Goal: Feedback & Contribution: Contribute content

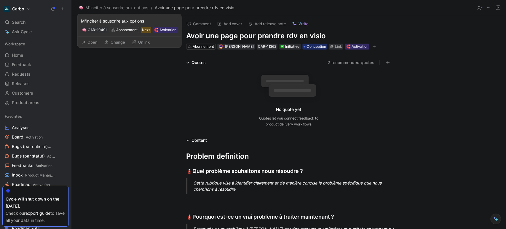
click at [94, 42] on button "Open" at bounding box center [89, 42] width 21 height 8
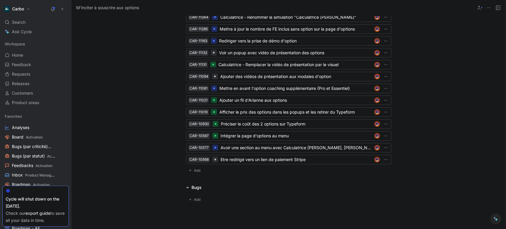
scroll to position [827, 0]
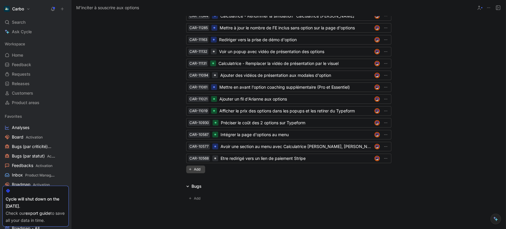
click at [197, 170] on span "Add" at bounding box center [198, 169] width 8 height 6
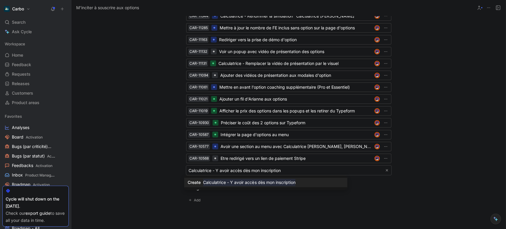
type input "Calculatrice - Y avoir accès dès mon inscription"
click at [231, 186] on mark "Calculatrice - Y avoir accès dès mon inscription" at bounding box center [249, 182] width 92 height 7
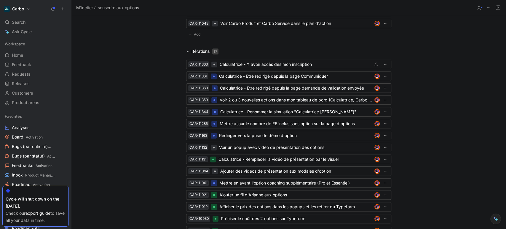
scroll to position [737, 0]
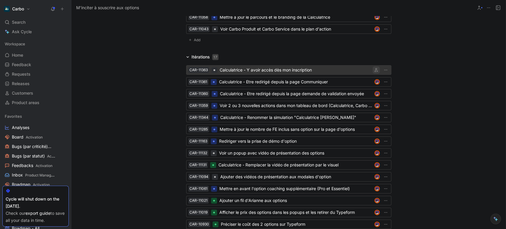
click at [375, 69] on icon "button" at bounding box center [377, 70] width 4 height 4
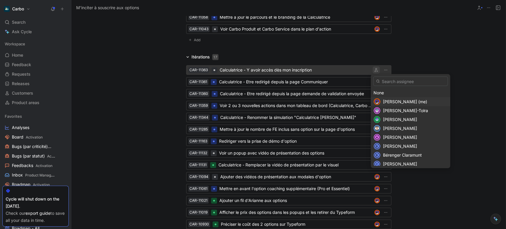
click at [405, 101] on span "[PERSON_NAME] (me)" at bounding box center [405, 101] width 44 height 5
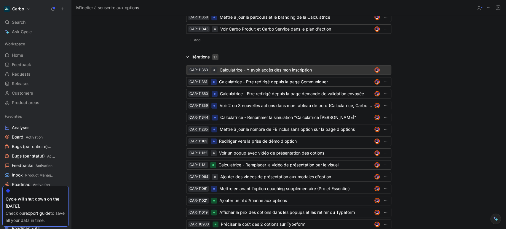
click at [308, 71] on div "Calculatrice - Y avoir accès dès mon inscription" at bounding box center [296, 69] width 152 height 7
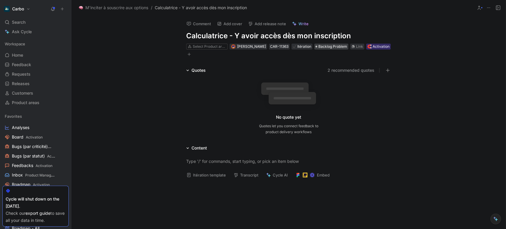
click at [337, 47] on span "Backlog Problem" at bounding box center [333, 47] width 29 height 6
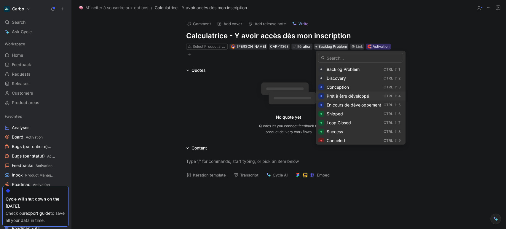
click at [356, 95] on span "Prêt à être développé" at bounding box center [348, 95] width 42 height 5
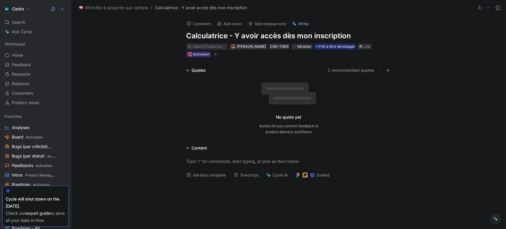
click at [213, 45] on div "Select Product area" at bounding box center [209, 47] width 33 height 6
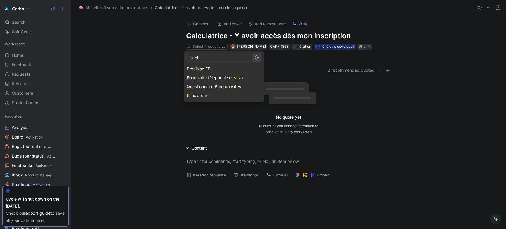
type input "si"
click at [205, 96] on span "mulateur" at bounding box center [198, 95] width 17 height 5
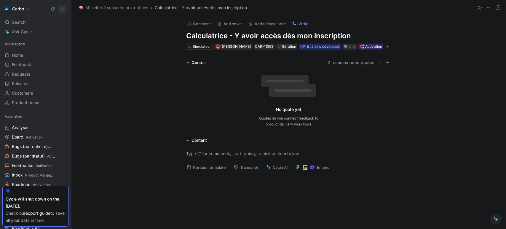
click at [62, 9] on use at bounding box center [62, 9] width 3 height 3
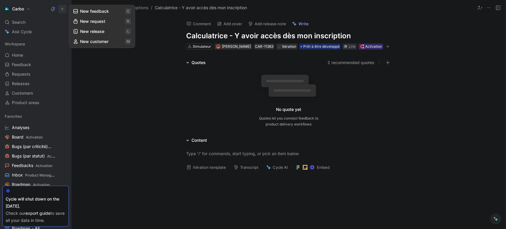
click at [92, 10] on button "New feedback c" at bounding box center [101, 11] width 63 height 10
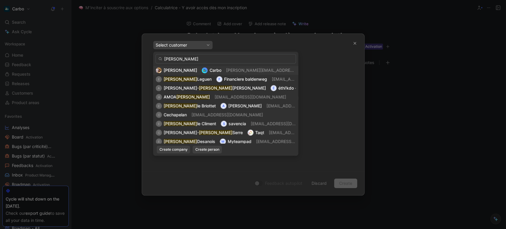
click at [175, 60] on input "[PERSON_NAME]" at bounding box center [225, 58] width 141 height 9
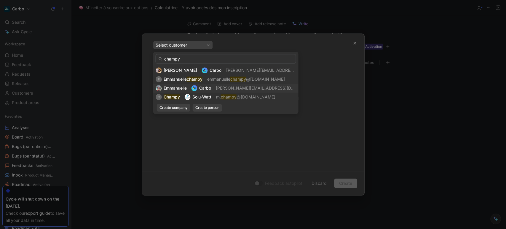
type input "champy"
click at [186, 87] on span "Emmanuelle" at bounding box center [174, 87] width 23 height 5
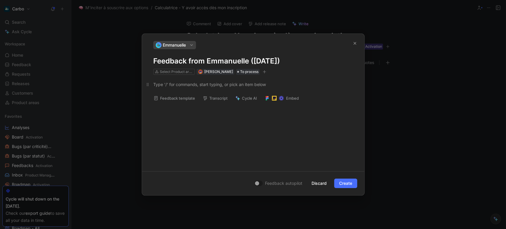
paste div
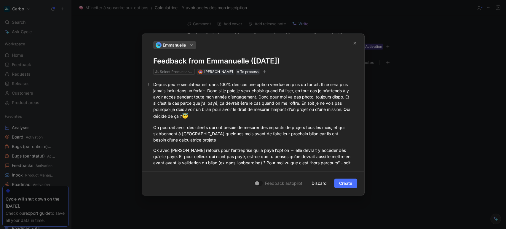
click at [155, 82] on div "Depuis peu le simulateur est dans 100% des cas une option vendue en plus du for…" at bounding box center [253, 100] width 200 height 39
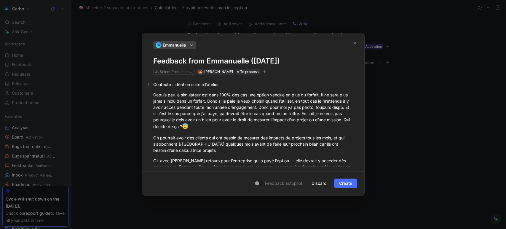
drag, startPoint x: 175, startPoint y: 85, endPoint x: 255, endPoint y: 84, distance: 80.1
click at [255, 84] on div "Contexte : idéation suite à l’atelier" at bounding box center [253, 84] width 200 height 6
click at [295, 110] on div "Depuis peu le simulateur est dans 100% des cas une option vendue en plus du for…" at bounding box center [253, 111] width 200 height 39
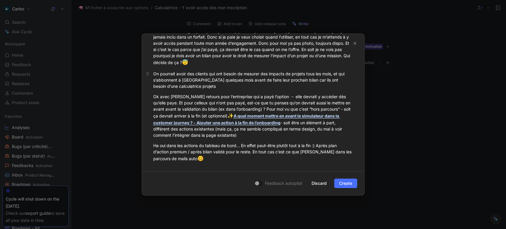
scroll to position [66, 0]
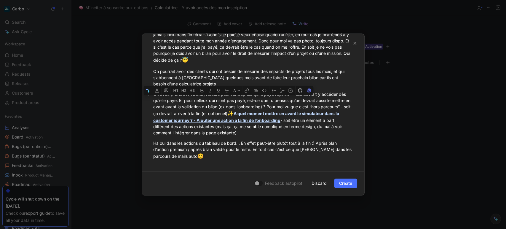
drag, startPoint x: 247, startPoint y: 133, endPoint x: 153, endPoint y: 99, distance: 99.7
click at [153, 99] on div "Ok avec [PERSON_NAME] retours pour l’entreprise qui a payé l’option → elle devr…" at bounding box center [253, 113] width 200 height 45
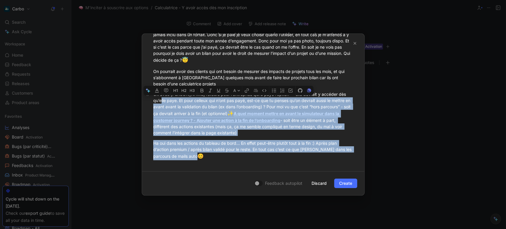
drag, startPoint x: 222, startPoint y: 160, endPoint x: 152, endPoint y: 97, distance: 94.3
click at [152, 97] on div "Contexte : échanges sur la mise en valeur du simulateur dans la CJ Depuis peu l…" at bounding box center [253, 87] width 222 height 158
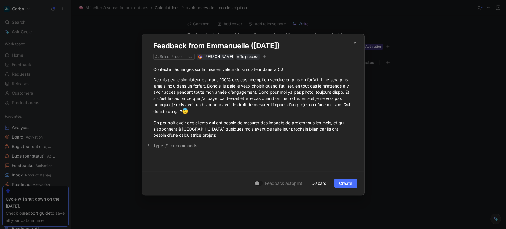
scroll to position [15, 0]
click at [174, 58] on div "Select Product areas" at bounding box center [176, 57] width 33 height 6
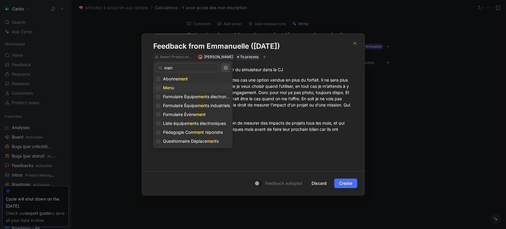
type input "men"
click at [189, 87] on div "Men u" at bounding box center [193, 87] width 74 height 7
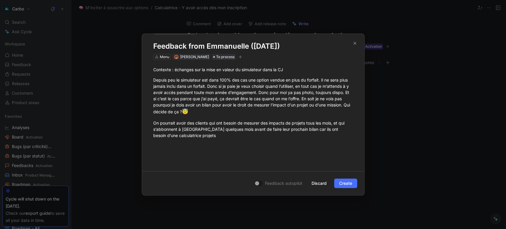
click at [243, 59] on button "button" at bounding box center [241, 57] width 6 height 6
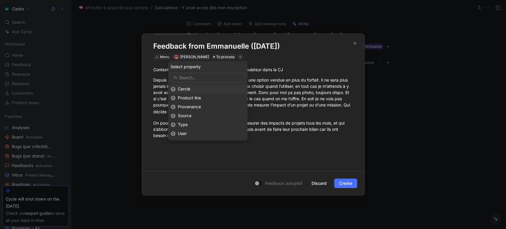
click at [212, 89] on div "Cercle" at bounding box center [211, 88] width 67 height 7
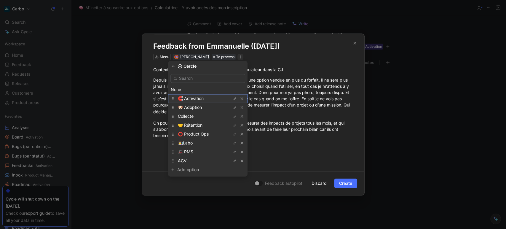
click at [202, 99] on span "🧲 Activation" at bounding box center [191, 98] width 26 height 5
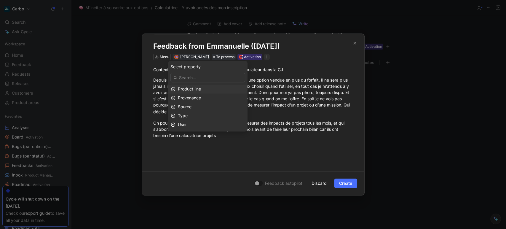
click at [199, 90] on span "Product line" at bounding box center [189, 88] width 23 height 5
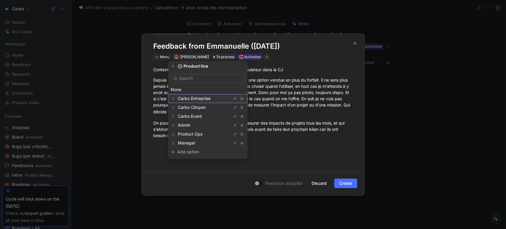
click at [202, 97] on span "Carbo Entreprise" at bounding box center [194, 98] width 33 height 5
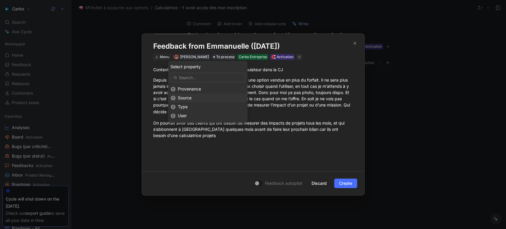
click at [197, 99] on div "Source" at bounding box center [211, 97] width 67 height 7
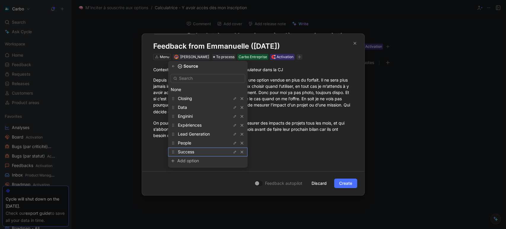
click at [201, 150] on div "Success" at bounding box center [200, 151] width 44 height 7
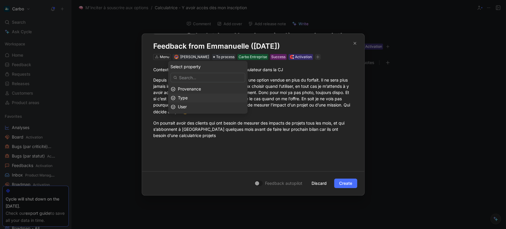
click at [195, 96] on div "Type" at bounding box center [211, 97] width 67 height 7
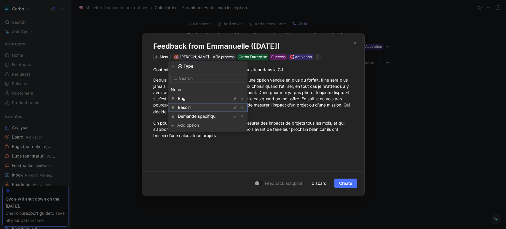
click at [196, 108] on div "Besoin" at bounding box center [200, 107] width 44 height 7
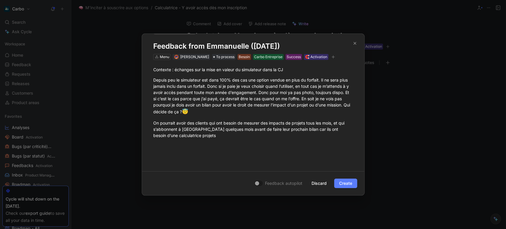
click at [343, 183] on span "Create" at bounding box center [345, 183] width 13 height 7
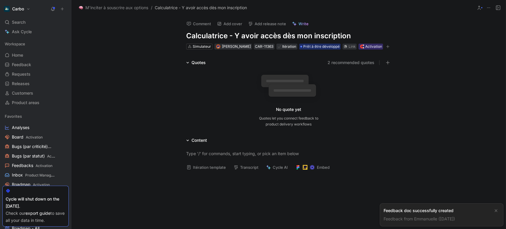
click at [416, 212] on div "Feedback doc successfully created" at bounding box center [437, 210] width 106 height 7
click at [418, 216] on div "Feedback from Emmanuelle ([DATE])" at bounding box center [437, 218] width 106 height 7
click at [419, 220] on link "Feedback from Emmanuelle ([DATE])" at bounding box center [419, 218] width 71 height 5
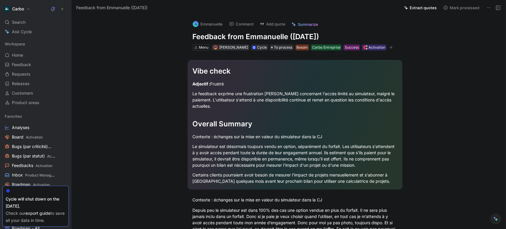
click at [231, 36] on h1 "Feedback from Emmanuelle ([DATE])" at bounding box center [294, 36] width 205 height 9
click at [241, 37] on h1 "[PERSON_NAME] accès au simulateur à tout moment" at bounding box center [294, 36] width 205 height 9
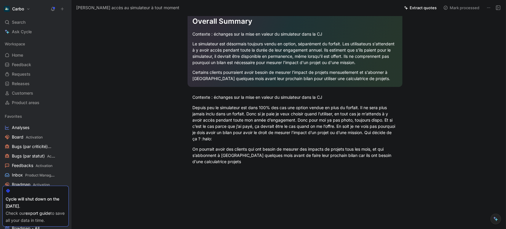
scroll to position [104, 0]
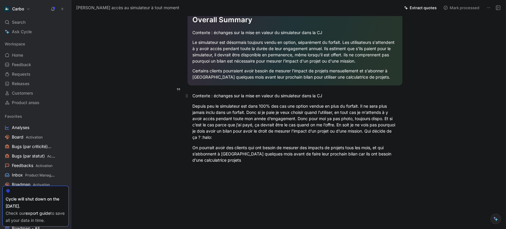
click at [206, 97] on div "Contexte : échanges sur la mise en valeur du simulateur dans la CJ" at bounding box center [294, 96] width 205 height 6
click at [301, 88] on icon "button" at bounding box center [303, 86] width 5 height 5
drag, startPoint x: 240, startPoint y: 163, endPoint x: 192, endPoint y: 109, distance: 72.0
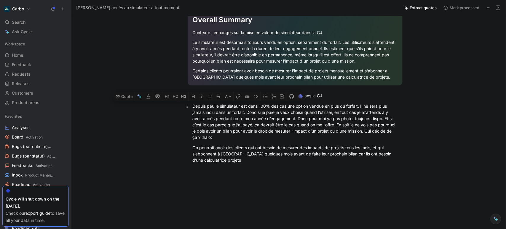
click at [192, 109] on div "Vibe check Adjectif : Frustré Le feedback exprime une frustration claire concer…" at bounding box center [295, 57] width 422 height 223
click at [126, 97] on button "Quote" at bounding box center [124, 95] width 21 height 9
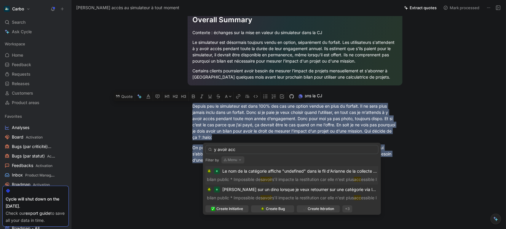
type input "y avoir acc"
click at [239, 157] on button "Menu" at bounding box center [232, 159] width 23 height 7
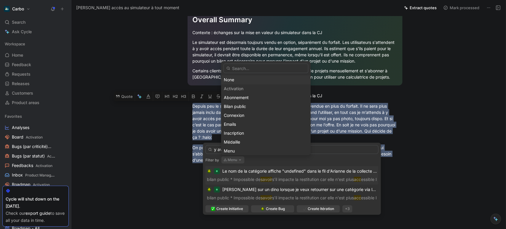
click at [237, 82] on div "None" at bounding box center [266, 79] width 84 height 7
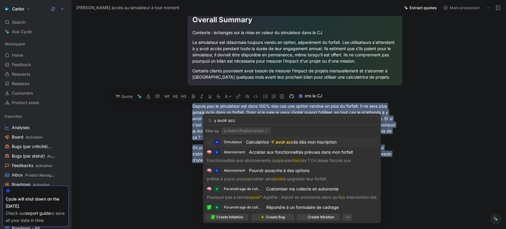
click at [268, 144] on span "Calculatrice -" at bounding box center [259, 141] width 26 height 5
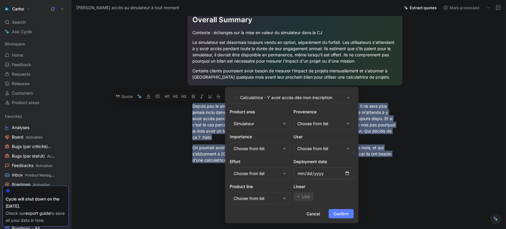
click at [337, 213] on span "Confirm" at bounding box center [341, 213] width 15 height 7
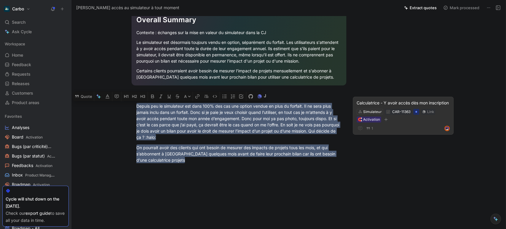
click at [403, 106] on div "Calculatrice - Y avoir accès dès mon inscription" at bounding box center [403, 102] width 93 height 7
